Goal: Task Accomplishment & Management: Complete application form

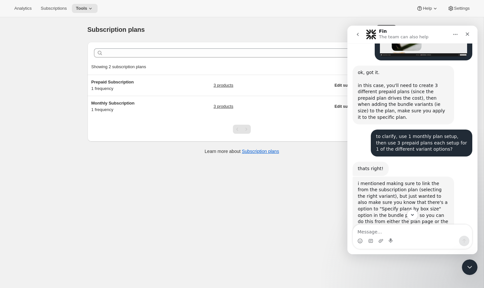
scroll to position [358, 0]
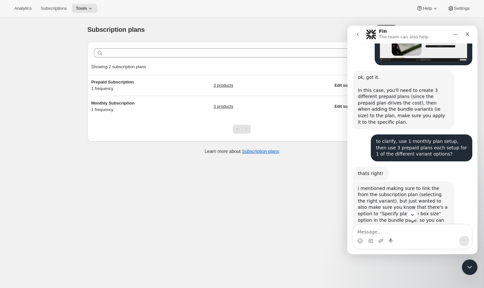
click at [198, 155] on div "Clear Showing 2 subscription plans Sort by Newest Oldest Recently updated Least…" at bounding box center [241, 101] width 309 height 119
click at [147, 155] on div "Clear Showing 2 subscription plans Sort by Newest Oldest Recently updated Least…" at bounding box center [241, 101] width 309 height 119
click at [470, 33] on div "Close" at bounding box center [467, 34] width 12 height 12
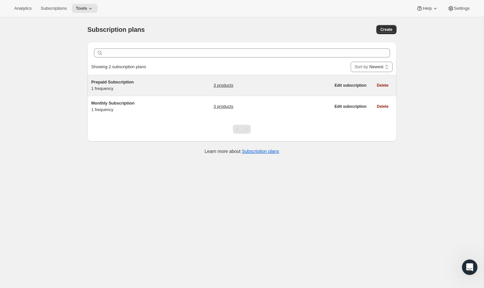
click at [141, 82] on h5 "Prepaid Subscription" at bounding box center [131, 82] width 81 height 7
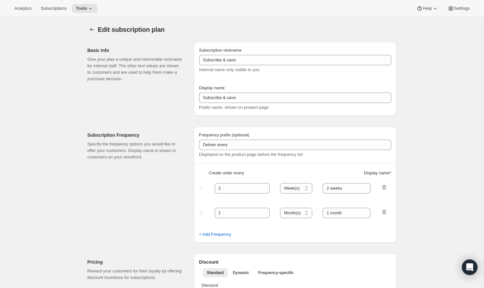
type input "Prepaid Subscription"
type input "Prepay and Save"
select select "ENABLED"
select select "MONTH"
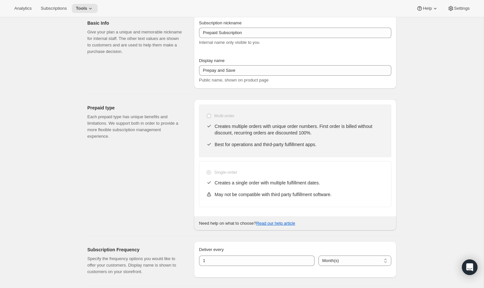
scroll to position [27, 0]
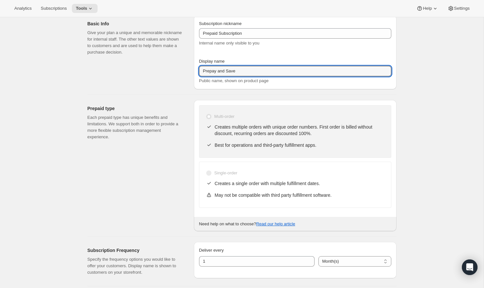
drag, startPoint x: 239, startPoint y: 70, endPoint x: 196, endPoint y: 69, distance: 42.9
click at [177, 96] on div "Prepaid type Each prepaid type has unique benefits and limitations. We support …" at bounding box center [239, 163] width 314 height 137
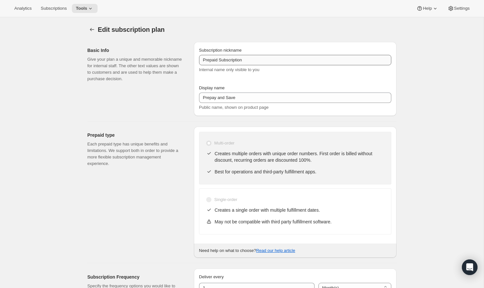
scroll to position [0, 0]
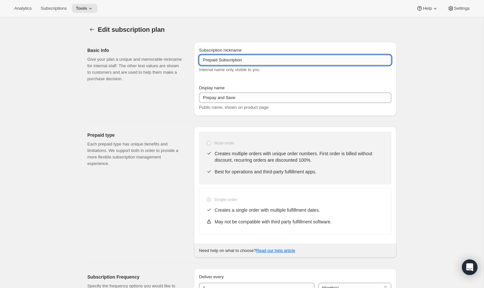
drag, startPoint x: 256, startPoint y: 57, endPoint x: 251, endPoint y: 59, distance: 6.0
click at [251, 59] on input "Prepaid Subscription" at bounding box center [295, 60] width 192 height 10
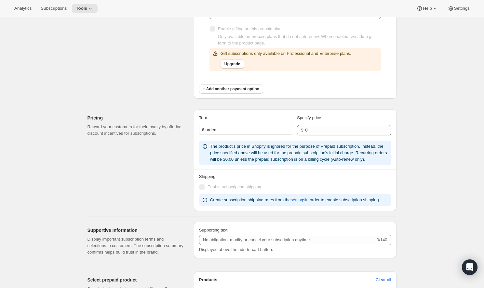
scroll to position [413, 0]
type input "Prepaid Subscription 2 Bags"
click at [318, 128] on input "0" at bounding box center [343, 130] width 76 height 10
type input "300"
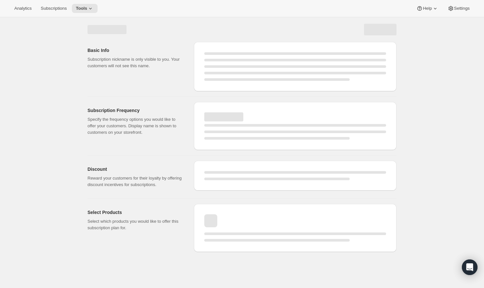
select select "MONTH"
select select "ENABLED"
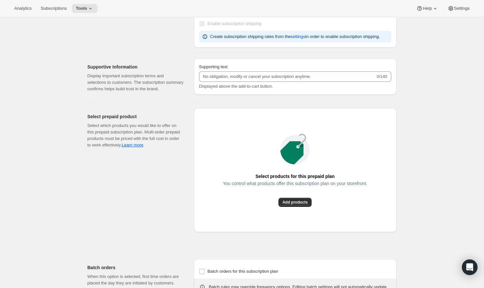
type input "Prepaid Subscription 2 Bags"
type input "300"
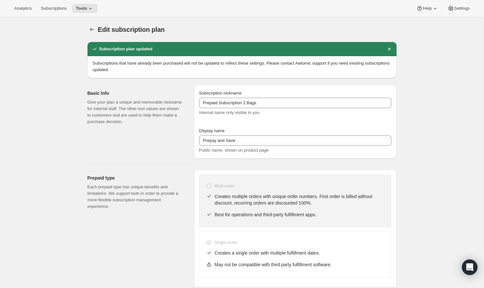
scroll to position [0, 0]
click at [87, 8] on icon at bounding box center [90, 8] width 7 height 7
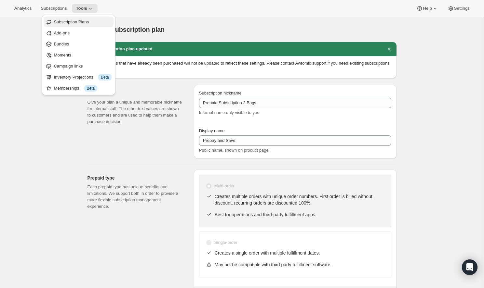
click at [79, 24] on span "Subscription Plans" at bounding box center [71, 22] width 35 height 5
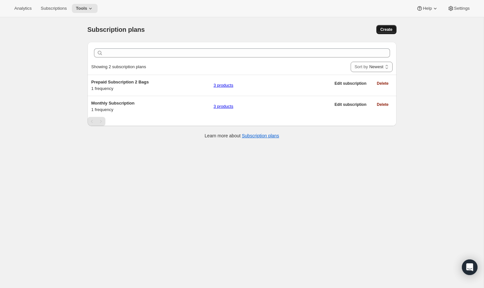
click at [388, 28] on span "Create" at bounding box center [386, 29] width 12 height 5
select select "WEEK"
select select "MONTH"
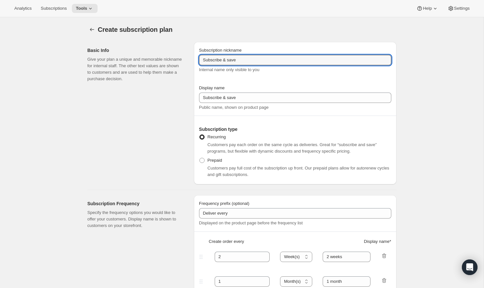
drag, startPoint x: 283, startPoint y: 60, endPoint x: 165, endPoint y: 62, distance: 118.0
click at [165, 62] on div "Basic Info Give your plan a unique and memorable nickname for internal staff. T…" at bounding box center [239, 111] width 314 height 148
click at [203, 164] on label "Prepaid" at bounding box center [210, 160] width 23 height 9
click at [200, 158] on input "Prepaid" at bounding box center [199, 158] width 0 height 0
radio input "true"
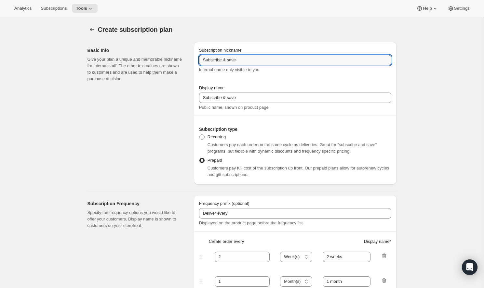
select select "MONTH"
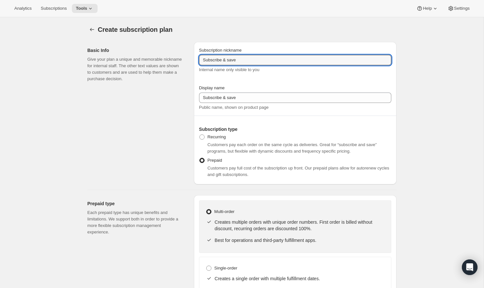
drag, startPoint x: 247, startPoint y: 62, endPoint x: 193, endPoint y: 57, distance: 54.2
click at [193, 57] on div "Basic Info Give your plan a unique and memorable nickname for internal staff. T…" at bounding box center [239, 111] width 314 height 148
type input "Prepaid Subscription 3 Bags"
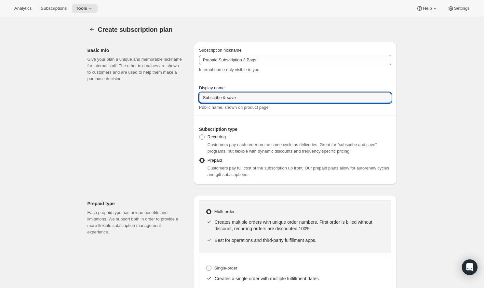
drag, startPoint x: 239, startPoint y: 99, endPoint x: 179, endPoint y: 96, distance: 59.9
drag, startPoint x: 222, startPoint y: 98, endPoint x: 191, endPoint y: 93, distance: 31.6
click at [191, 93] on div "Basic Info Give your plan a unique and memorable nickname for internal staff. T…" at bounding box center [239, 111] width 314 height 148
click at [224, 99] on input "Prepay & save" at bounding box center [295, 98] width 192 height 10
click at [220, 98] on input "Prepay & Save" at bounding box center [295, 98] width 192 height 10
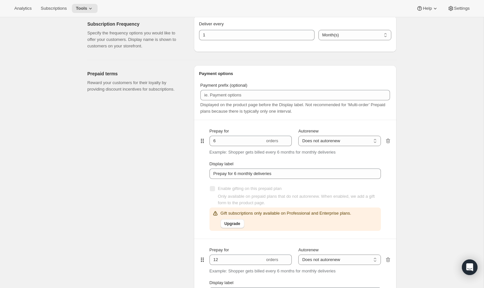
scroll to position [321, 0]
type input "Prepay and Save"
select select "ENABLED"
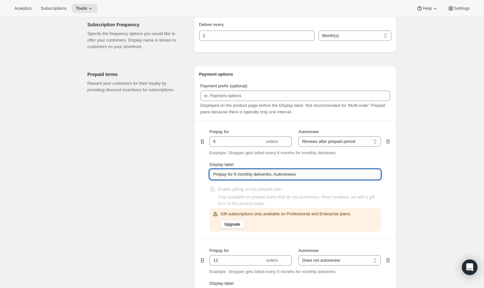
click at [301, 174] on input "Prepay for 6 monthly deliveries, Autorenews" at bounding box center [294, 174] width 171 height 10
drag, startPoint x: 314, startPoint y: 176, endPoint x: 275, endPoint y: 176, distance: 39.7
click at [275, 176] on input "Prepay for 6 monthly deliveries, Autorenews" at bounding box center [294, 174] width 171 height 10
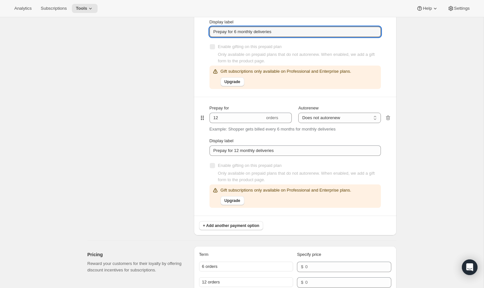
scroll to position [471, 0]
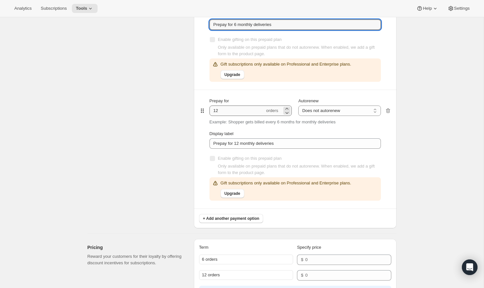
type input "Prepay for 6 monthly deliveries"
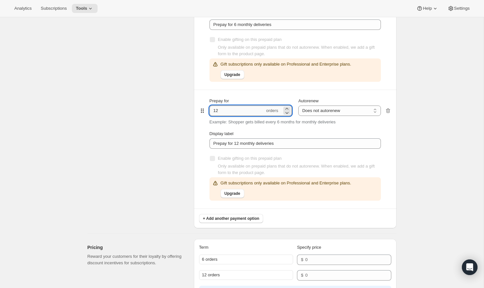
click at [235, 111] on input "12" at bounding box center [236, 111] width 55 height 10
drag, startPoint x: 235, startPoint y: 111, endPoint x: 222, endPoint y: 111, distance: 13.0
click at [222, 111] on input "12" at bounding box center [236, 111] width 55 height 10
type input "6"
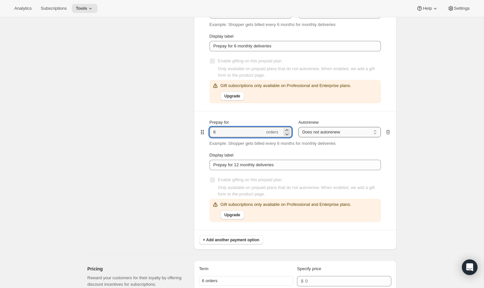
scroll to position [459, 0]
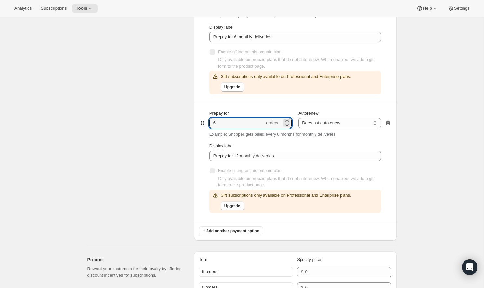
click at [388, 123] on icon "button" at bounding box center [388, 123] width 7 height 7
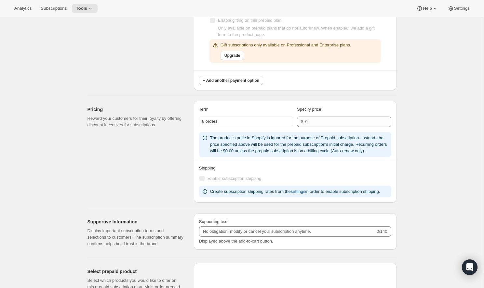
scroll to position [491, 0]
click at [339, 124] on input "number" at bounding box center [343, 121] width 76 height 10
type input "435"
click at [456, 128] on div "Create subscription plan. This page is ready Create subscription plan Basic Inf…" at bounding box center [241, 3] width 483 height 952
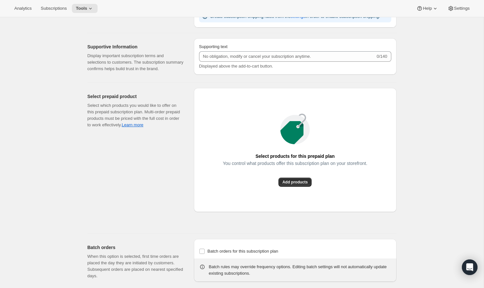
scroll to position [684, 0]
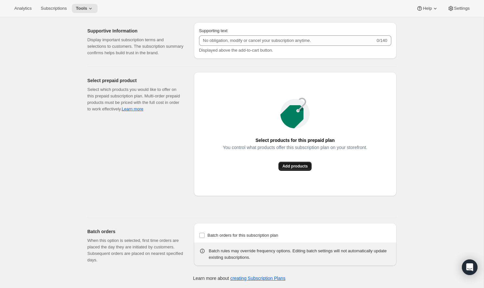
click at [303, 169] on span "Add products" at bounding box center [294, 166] width 25 height 5
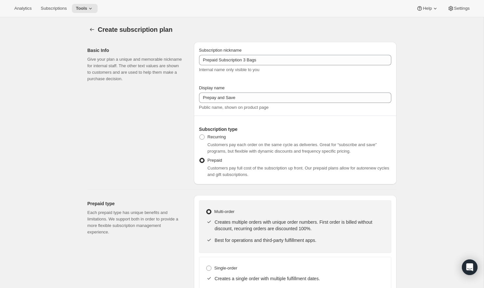
scroll to position [0, 0]
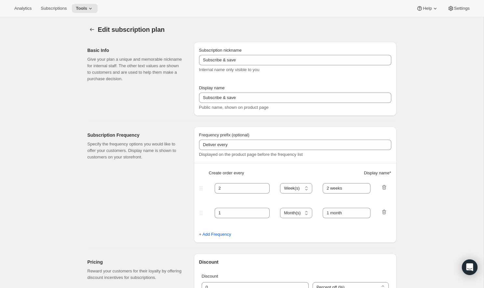
type input "Prepaid Subscription 3 Bags"
type input "Prepay and Save"
select select "ENABLED"
select select "MONTH"
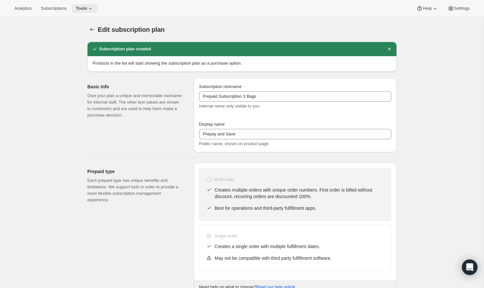
click at [76, 8] on span "Tools" at bounding box center [81, 8] width 11 height 5
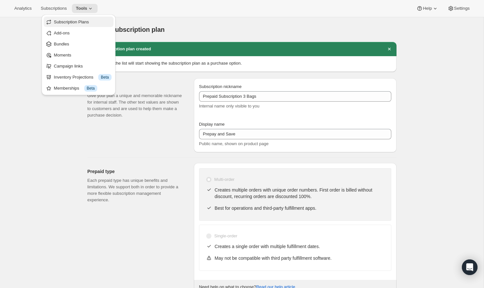
click at [82, 23] on span "Subscription Plans" at bounding box center [71, 22] width 35 height 5
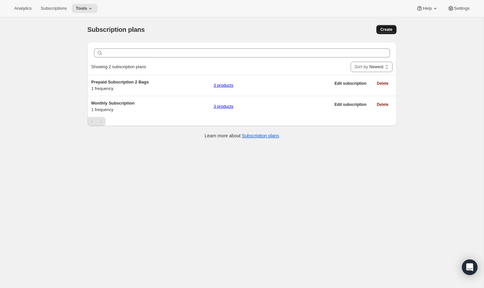
click at [389, 32] on button "Create" at bounding box center [386, 29] width 20 height 9
select select "WEEK"
select select "MONTH"
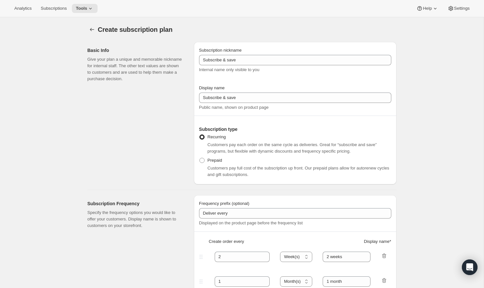
click at [218, 168] on span "Customers pay full cost of the subscription up front. Our prepaid plans allow f…" at bounding box center [298, 171] width 182 height 11
click at [204, 160] on span at bounding box center [202, 161] width 6 height 6
click at [200, 158] on input "Prepaid" at bounding box center [199, 158] width 0 height 0
radio input "true"
select select "MONTH"
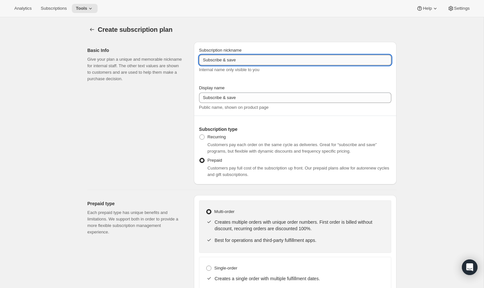
click at [260, 62] on input "Subscribe & save" at bounding box center [295, 60] width 192 height 10
drag, startPoint x: 260, startPoint y: 62, endPoint x: 186, endPoint y: 61, distance: 74.1
click at [186, 61] on div "Basic Info Give your plan a unique and memorable nickname for internal staff. T…" at bounding box center [239, 111] width 314 height 148
type input "Prepaid 4 Bags"
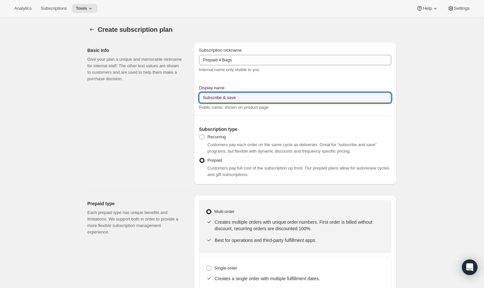
drag, startPoint x: 226, startPoint y: 98, endPoint x: 174, endPoint y: 96, distance: 52.1
click at [229, 98] on input "Prepay and save" at bounding box center [295, 98] width 192 height 10
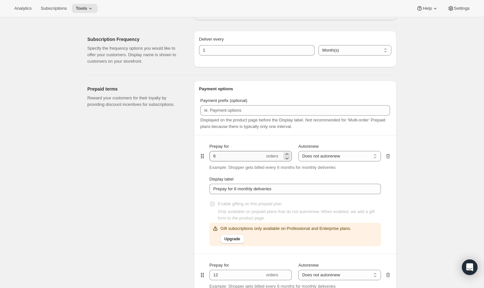
scroll to position [369, 0]
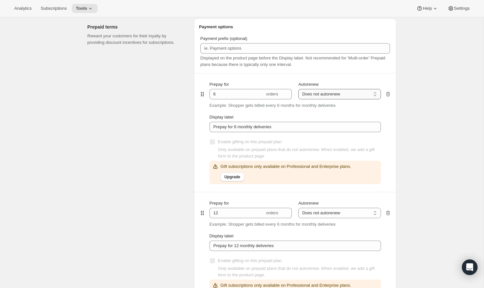
type input "Prepay and Save"
select select "ENABLED"
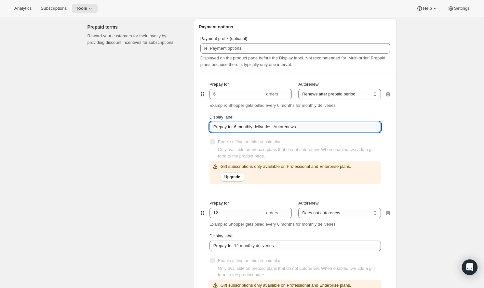
drag, startPoint x: 312, startPoint y: 123, endPoint x: 279, endPoint y: 124, distance: 33.2
click at [279, 124] on input "Prepay for 6 monthly deliveries, Autorenews" at bounding box center [294, 127] width 171 height 10
click at [298, 126] on input "Prepay for 6 monthly deliveries, Autorenews" at bounding box center [294, 127] width 171 height 10
drag, startPoint x: 302, startPoint y: 127, endPoint x: 275, endPoint y: 127, distance: 27.0
click at [275, 127] on input "Prepay for 6 monthly deliveries, Autorenews" at bounding box center [294, 127] width 171 height 10
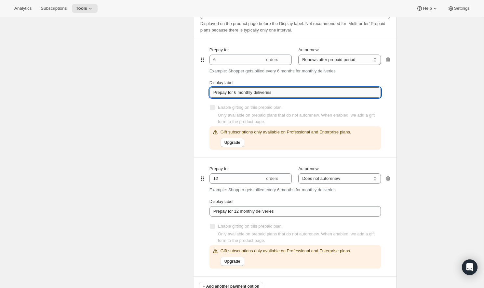
scroll to position [402, 0]
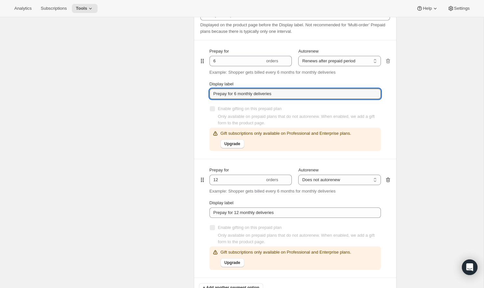
click at [387, 183] on icon "button" at bounding box center [388, 180] width 7 height 7
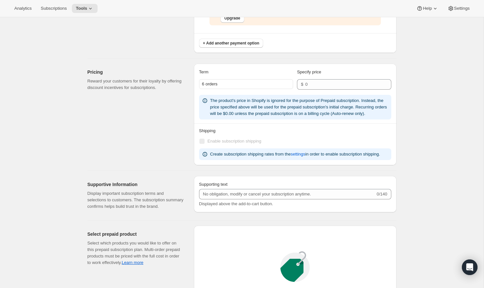
scroll to position [529, 0]
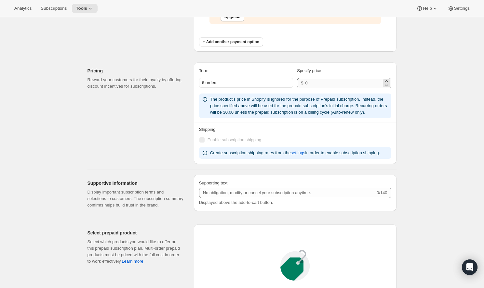
type input "Prepay for 6 monthly deliveries"
click at [336, 81] on input "number" at bounding box center [343, 83] width 76 height 10
type input "525"
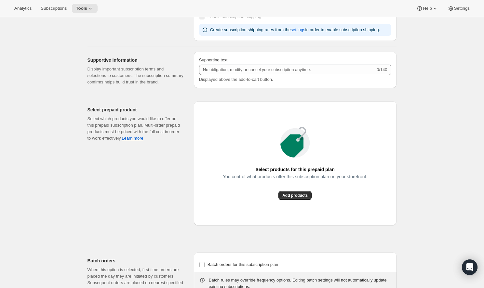
scroll to position [653, 0]
click at [307, 197] on span "Add products" at bounding box center [294, 194] width 25 height 5
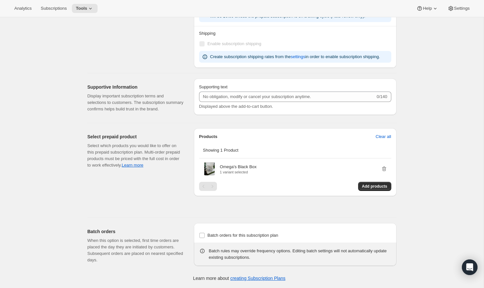
scroll to position [0, 0]
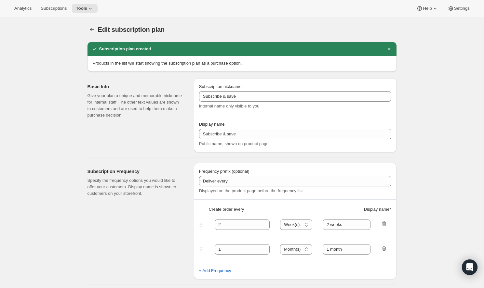
type input "Prepaid 4 Bags"
type input "Prepay and Save"
select select "ENABLED"
select select "MONTH"
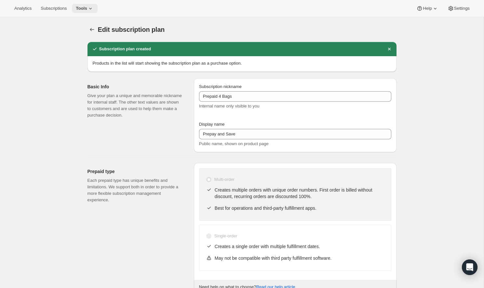
click at [87, 8] on icon at bounding box center [90, 8] width 7 height 7
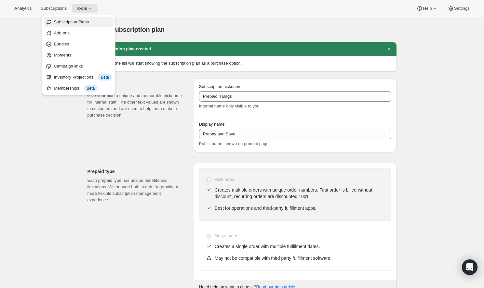
click at [85, 23] on span "Subscription Plans" at bounding box center [71, 22] width 35 height 5
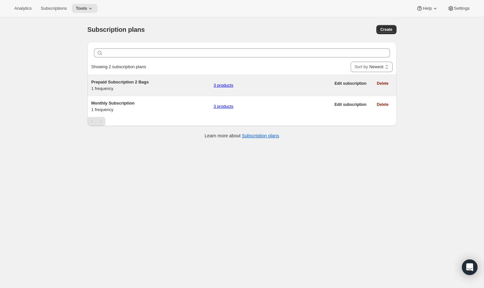
click at [203, 86] on div "Prepaid Subscription 2 Bags 1 frequency 3 products" at bounding box center [210, 85] width 239 height 13
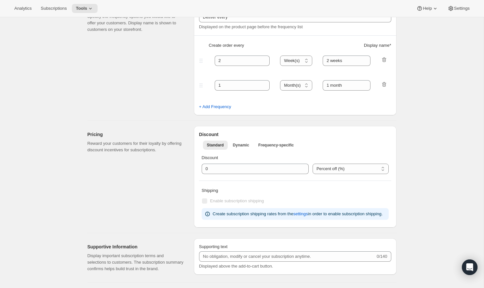
type input "Prepaid Subscription 2 Bags"
type input "Prepay and Save"
select select "ENABLED"
select select "MONTH"
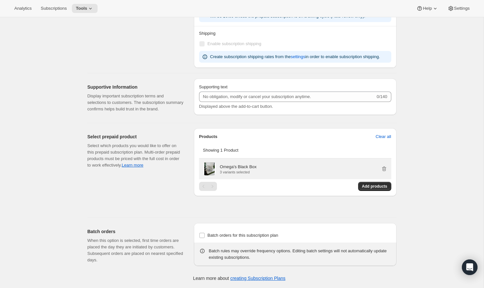
scroll to position [560, 0]
click at [386, 172] on icon "button" at bounding box center [384, 169] width 7 height 7
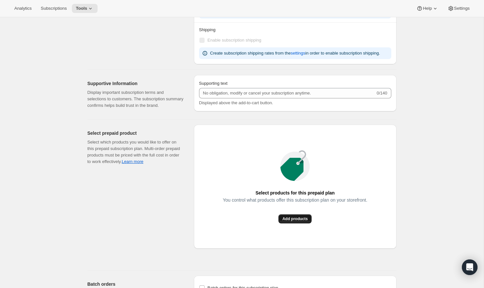
click at [299, 222] on span "Add products" at bounding box center [294, 218] width 25 height 5
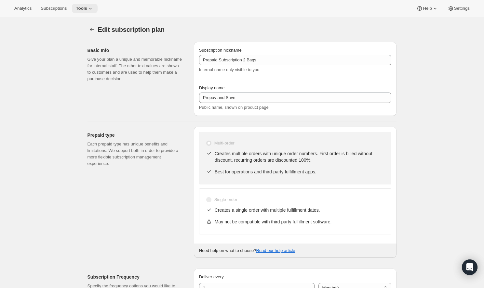
scroll to position [0, 0]
click at [87, 9] on icon at bounding box center [90, 8] width 7 height 7
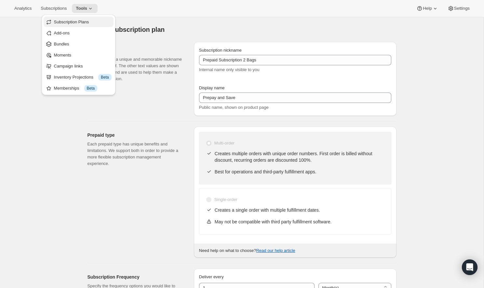
click at [83, 24] on span "Subscription Plans" at bounding box center [71, 22] width 35 height 5
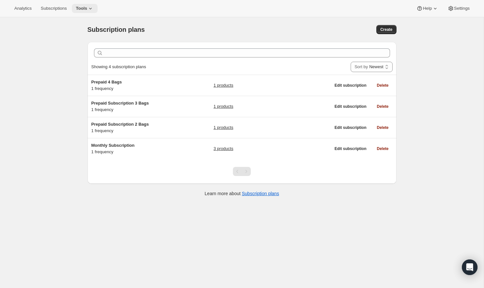
click at [87, 7] on icon at bounding box center [90, 8] width 7 height 7
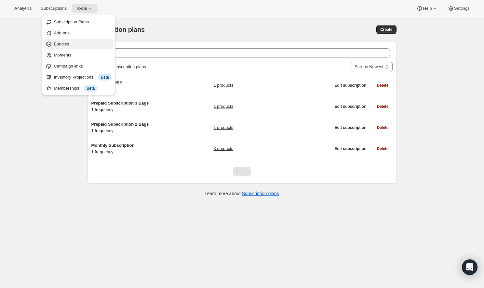
click at [81, 42] on span "Bundles" at bounding box center [83, 44] width 58 height 7
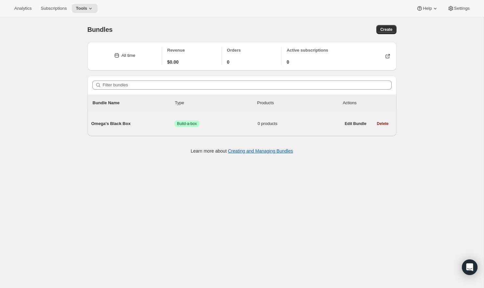
click at [231, 129] on div "Omega's Black Box Success Build-a-box 0 products" at bounding box center [215, 123] width 249 height 17
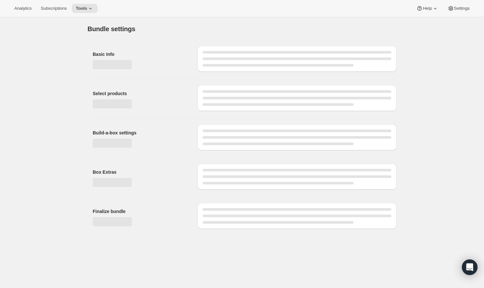
type input "Omega's Black Box"
radio input "true"
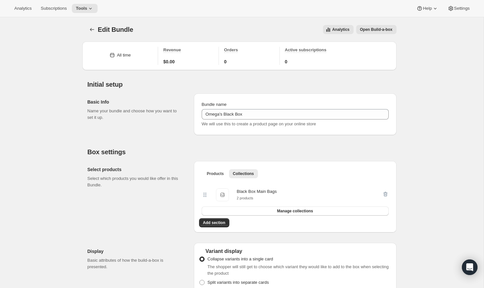
click at [378, 28] on span "Open Build-a-box" at bounding box center [376, 29] width 33 height 5
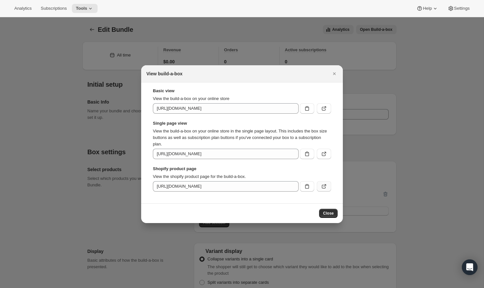
click at [322, 186] on icon ":r3d:" at bounding box center [324, 187] width 4 height 4
click at [86, 96] on div at bounding box center [242, 144] width 484 height 288
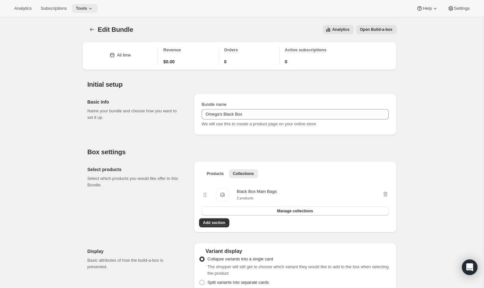
click at [80, 12] on button "Tools" at bounding box center [85, 8] width 26 height 9
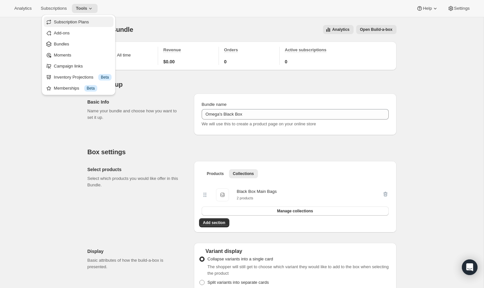
click at [85, 24] on span "Subscription Plans" at bounding box center [71, 22] width 35 height 5
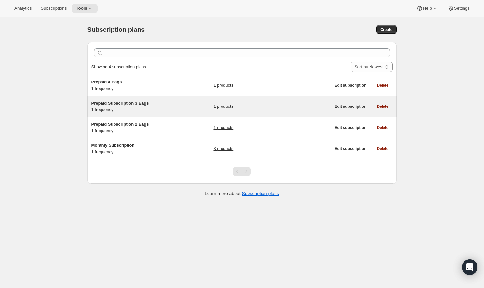
click at [149, 102] on span "Prepaid Subscription 3 Bags" at bounding box center [120, 103] width 58 height 5
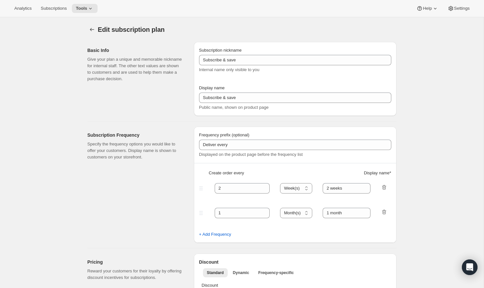
type input "Prepaid Subscription 3 Bags"
type input "Prepay and Save"
select select "ENABLED"
select select "MONTH"
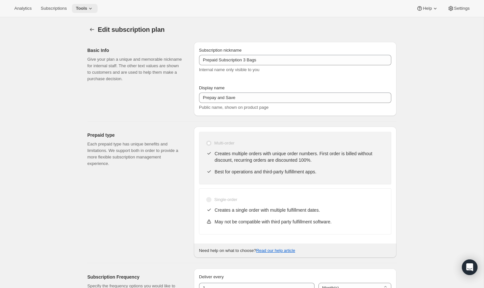
click at [87, 7] on icon at bounding box center [90, 8] width 7 height 7
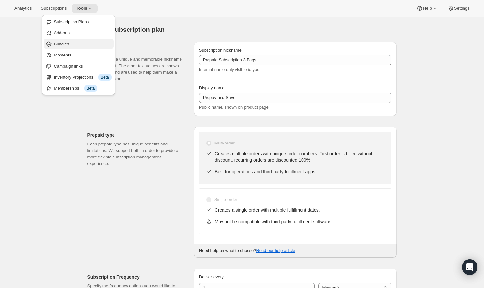
click at [80, 44] on span "Bundles" at bounding box center [83, 44] width 58 height 7
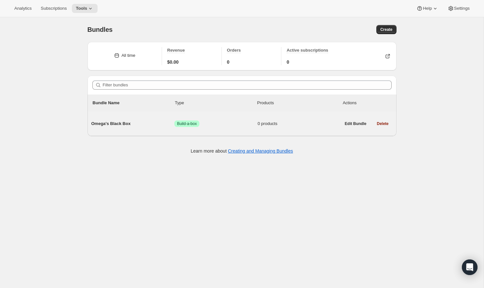
click at [289, 124] on span "0 products" at bounding box center [298, 124] width 83 height 7
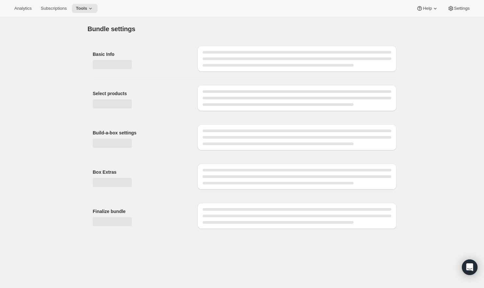
type input "Omega's Black Box"
radio input "true"
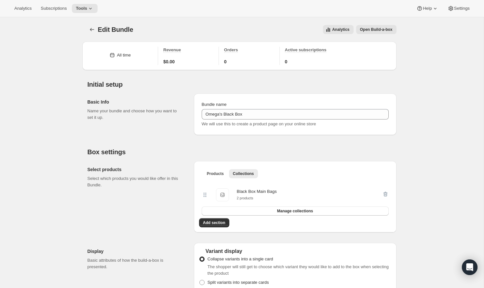
click at [377, 27] on button "Open Build-a-box" at bounding box center [376, 29] width 40 height 9
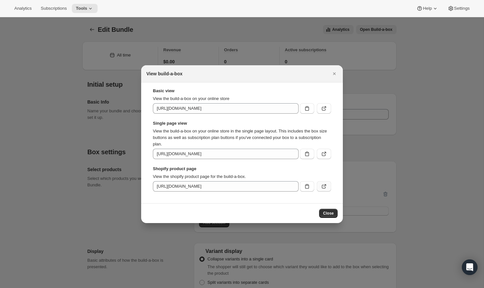
click at [326, 187] on icon ":r8e:" at bounding box center [323, 186] width 7 height 7
click at [335, 76] on icon "Close" at bounding box center [334, 74] width 7 height 7
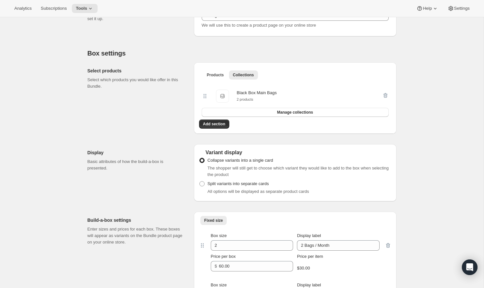
scroll to position [105, 0]
